Goal: Find specific page/section: Find specific page/section

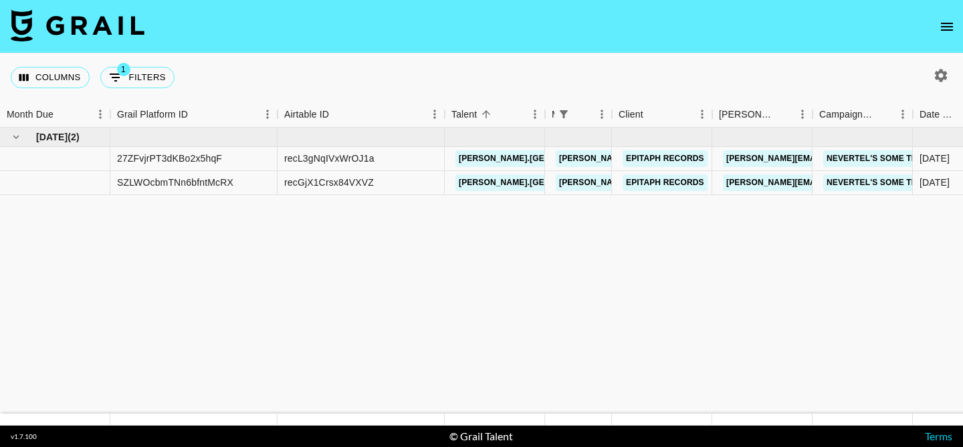
click at [949, 37] on button "open drawer" at bounding box center [946, 26] width 27 height 27
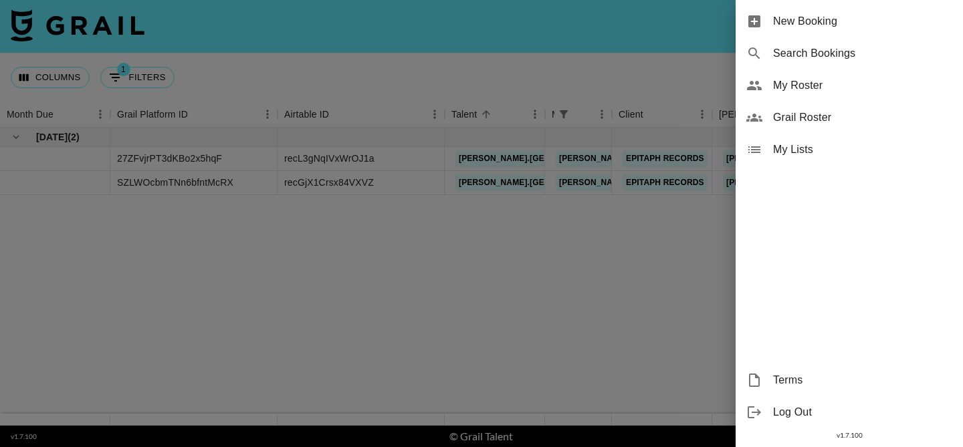
click at [868, 76] on div "My Roster" at bounding box center [849, 86] width 227 height 32
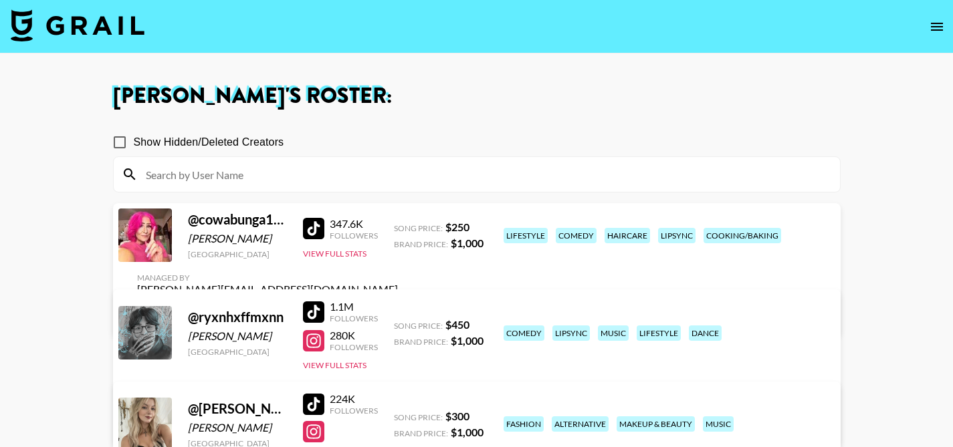
click at [936, 28] on icon "open drawer" at bounding box center [937, 27] width 16 height 16
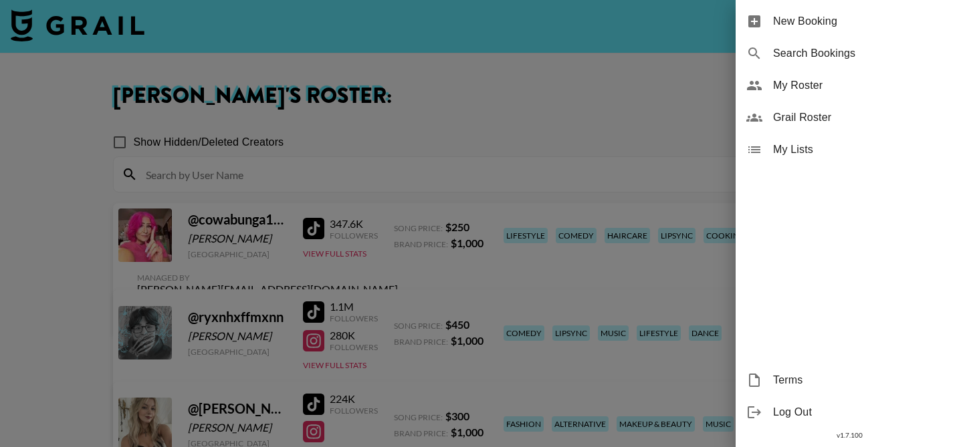
click at [853, 56] on span "Search Bookings" at bounding box center [862, 53] width 179 height 16
select select "id"
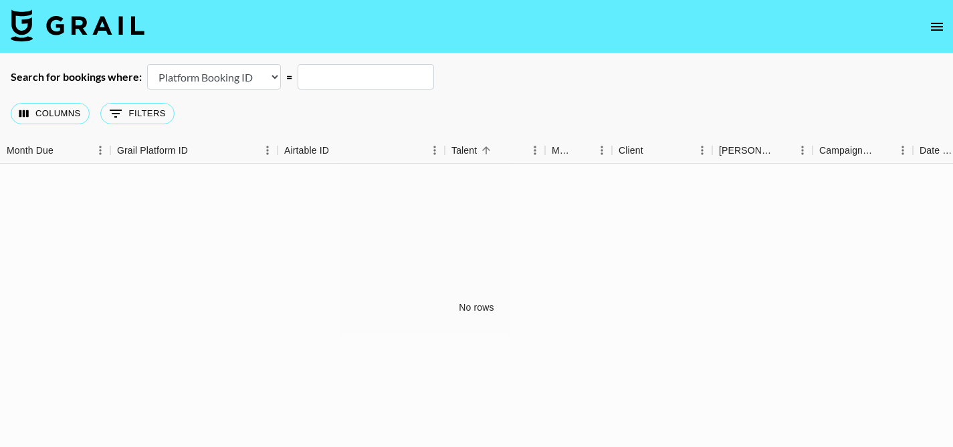
click at [937, 28] on icon "open drawer" at bounding box center [937, 27] width 16 height 16
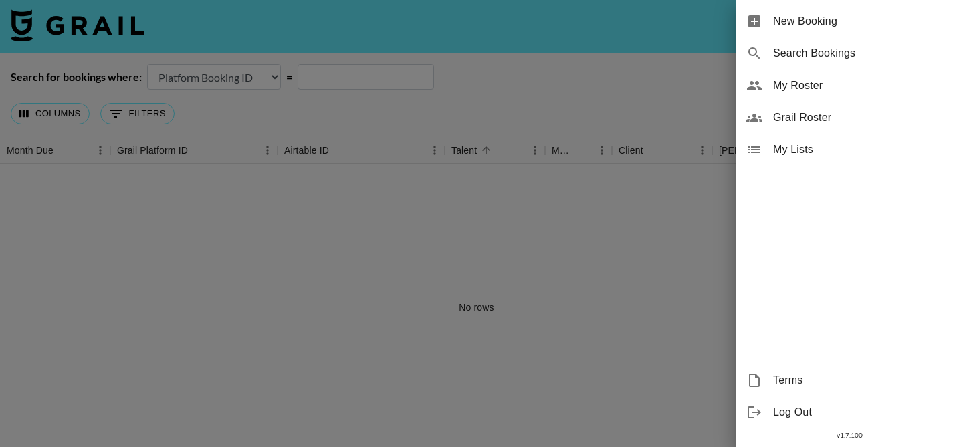
click at [867, 116] on span "Grail Roster" at bounding box center [862, 118] width 179 height 16
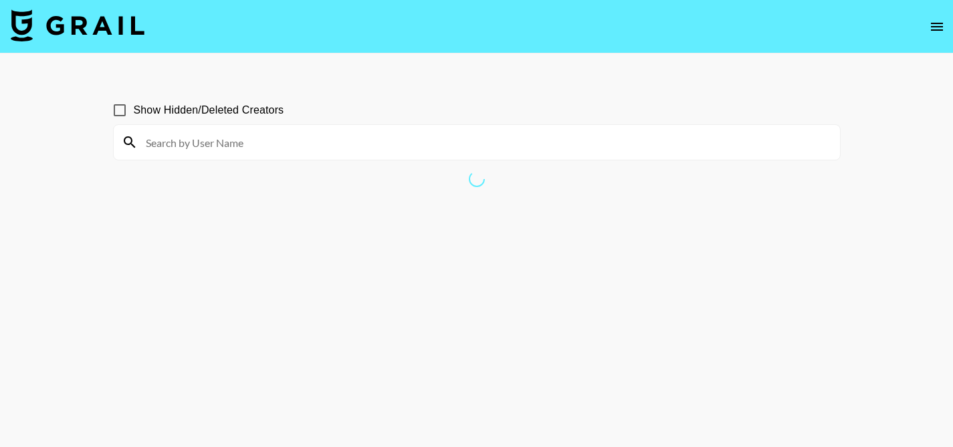
click at [458, 136] on input at bounding box center [485, 142] width 694 height 21
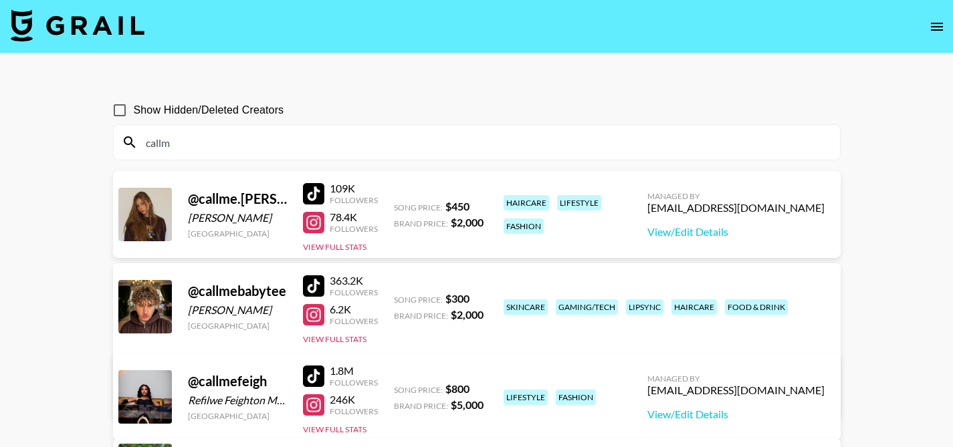
type input "callm"
click at [122, 117] on input "Show Hidden/Deleted Creators" at bounding box center [120, 110] width 28 height 28
checkbox input "true"
click at [218, 144] on input "callm" at bounding box center [485, 142] width 694 height 21
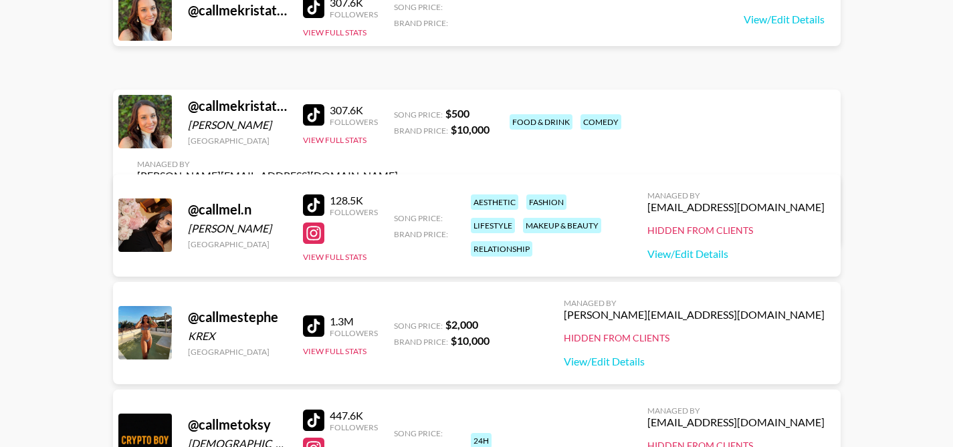
scroll to position [458, 0]
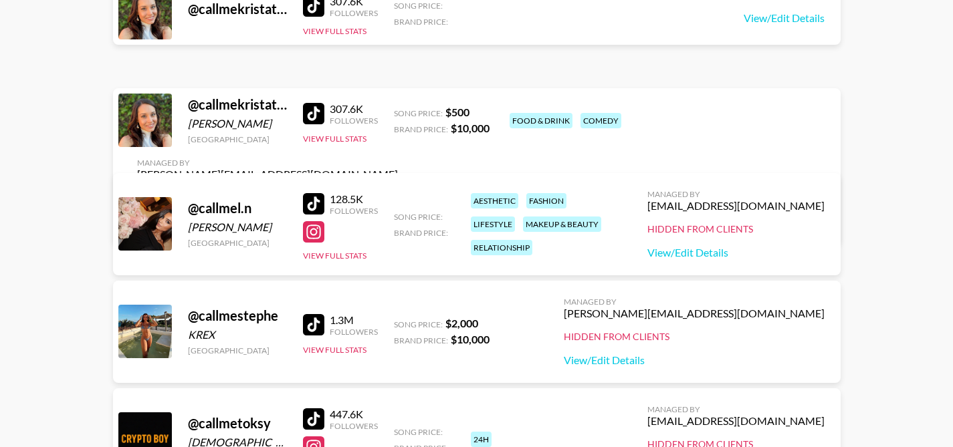
type input "callme"
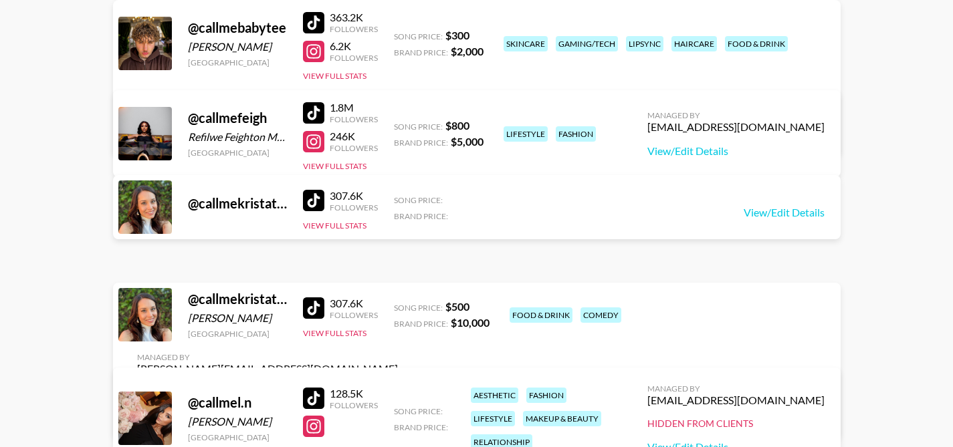
scroll to position [266, 0]
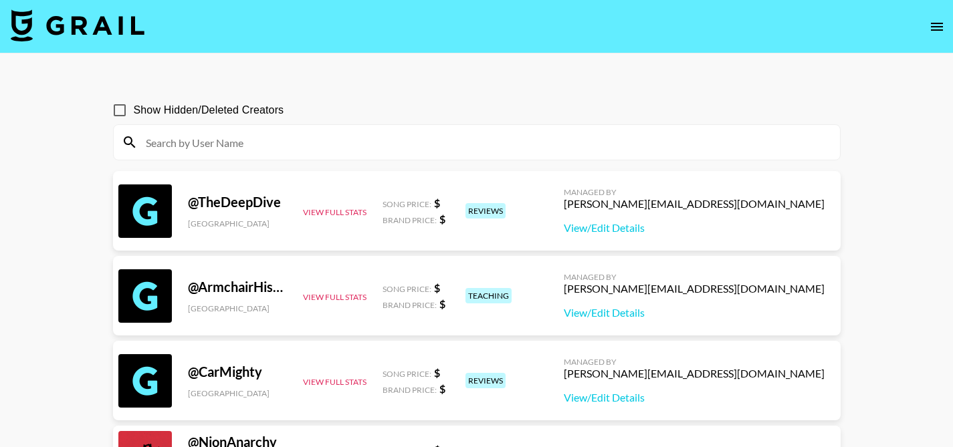
click at [125, 112] on input "Show Hidden/Deleted Creators" at bounding box center [120, 110] width 28 height 28
checkbox input "true"
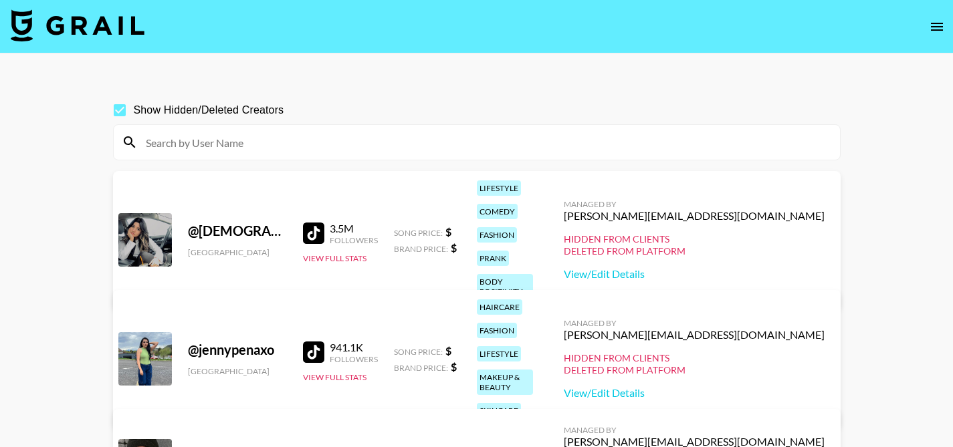
click at [206, 142] on input at bounding box center [485, 142] width 694 height 21
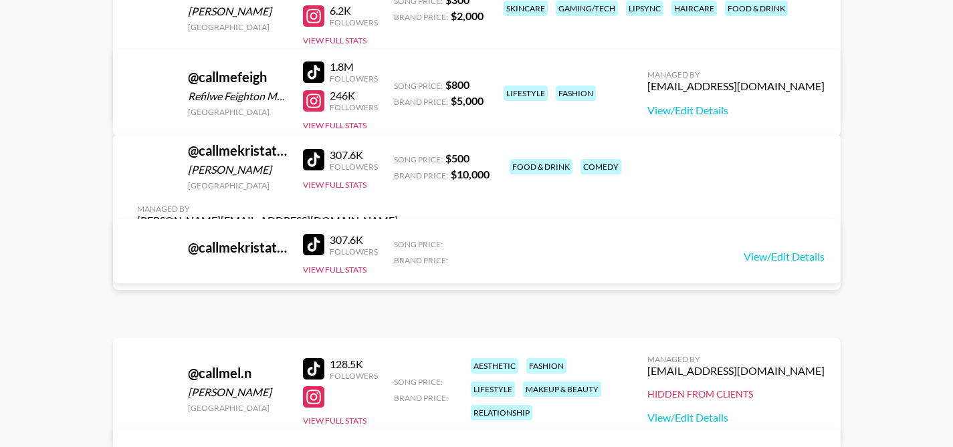
scroll to position [315, 0]
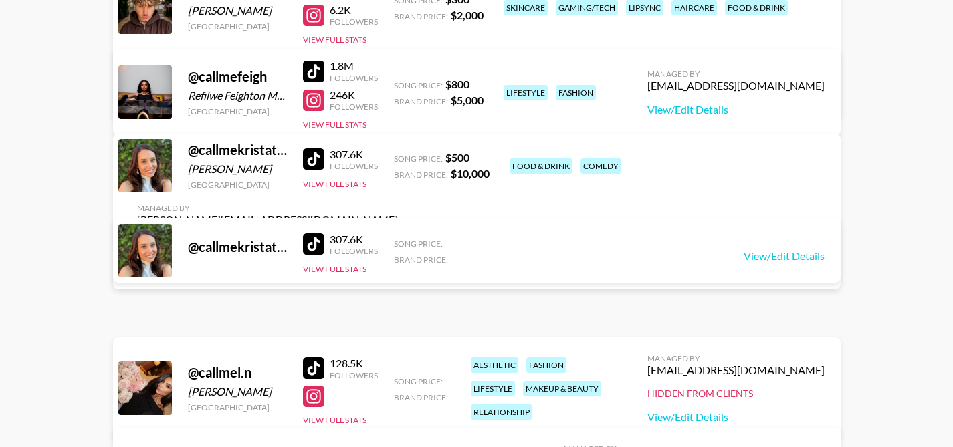
type input "callme"
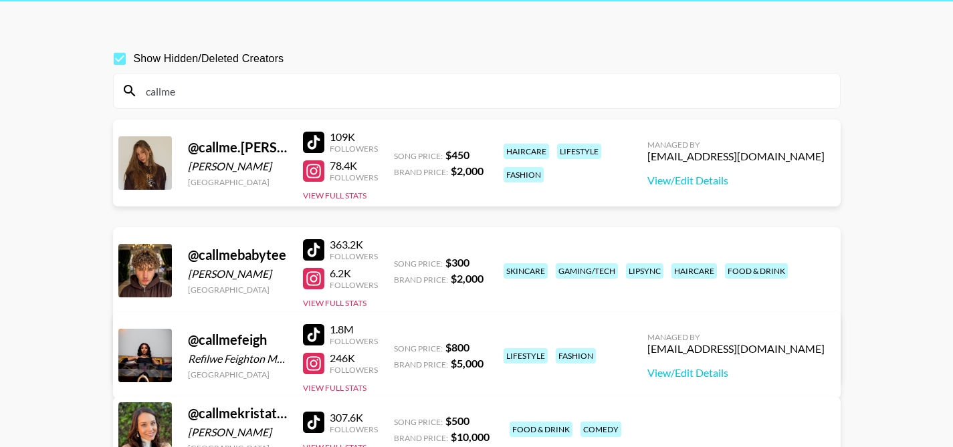
scroll to position [0, 0]
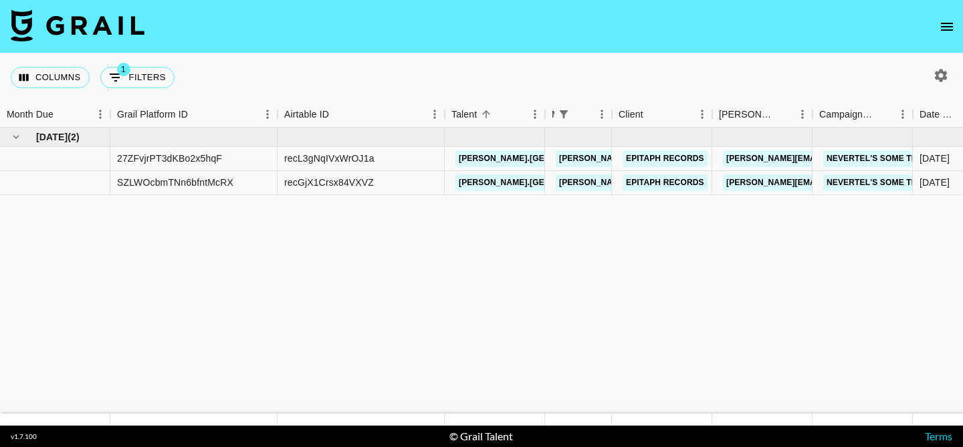
click at [945, 26] on icon "open drawer" at bounding box center [947, 27] width 12 height 8
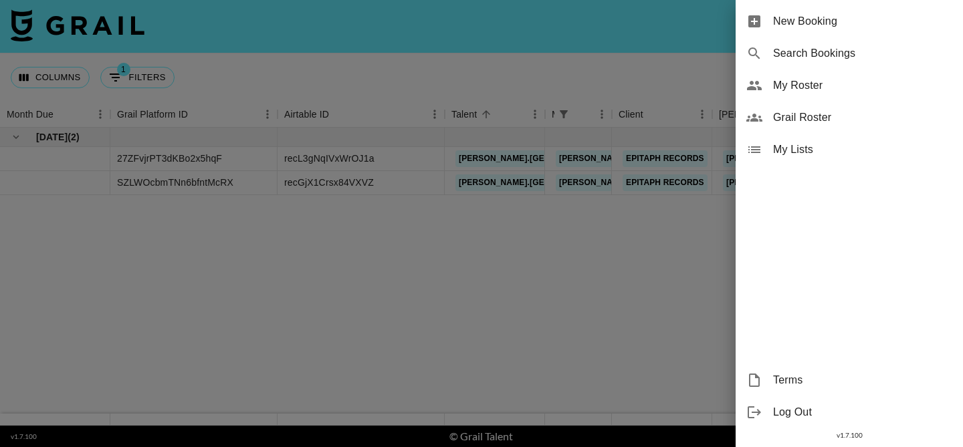
click at [828, 117] on span "Grail Roster" at bounding box center [862, 118] width 179 height 16
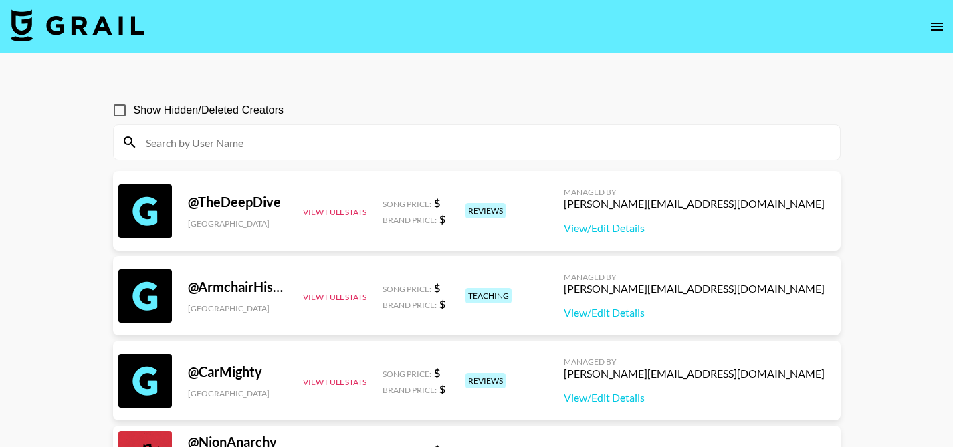
click at [252, 102] on span "Show Hidden/Deleted Creators" at bounding box center [209, 110] width 150 height 16
click at [134, 102] on input "Show Hidden/Deleted Creators" at bounding box center [120, 110] width 28 height 28
checkbox input "true"
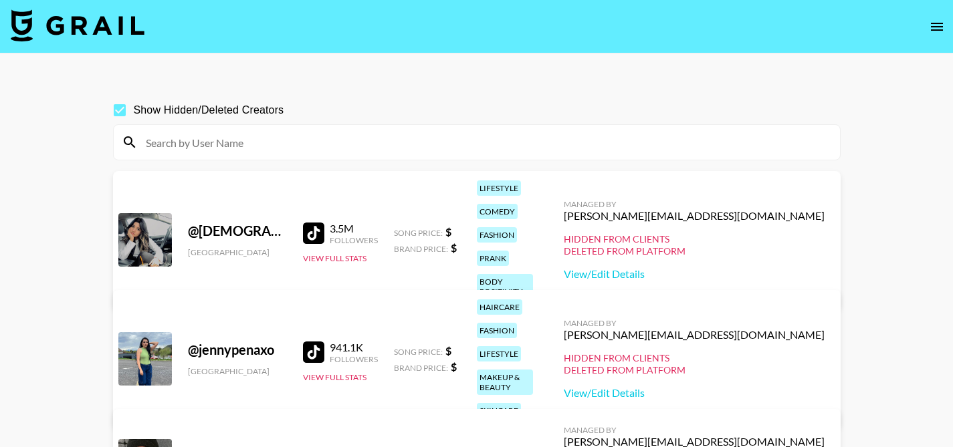
click at [390, 132] on input at bounding box center [485, 142] width 694 height 21
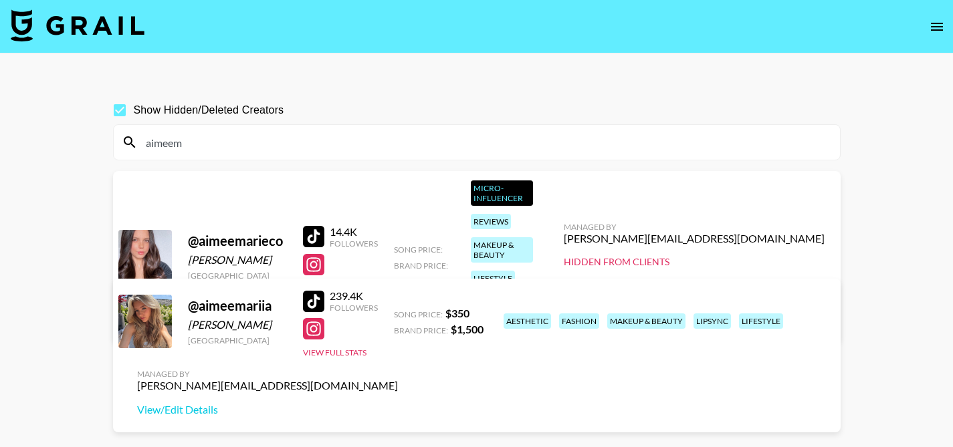
click at [360, 148] on input "aimeem" at bounding box center [485, 142] width 694 height 21
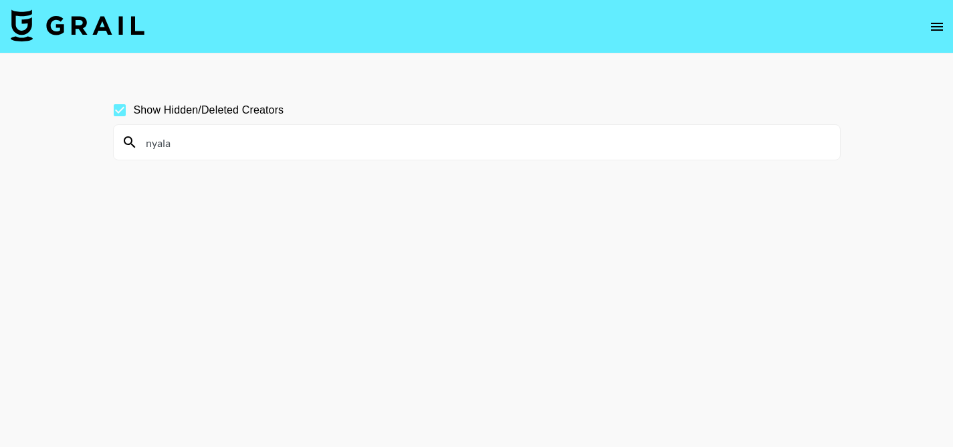
type input "nyala"
